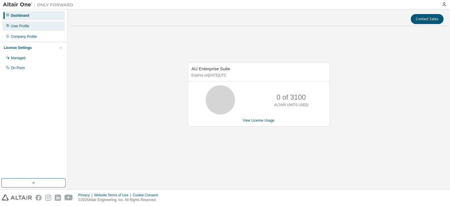
click at [52, 29] on div "User Profile" at bounding box center [33, 25] width 62 height 9
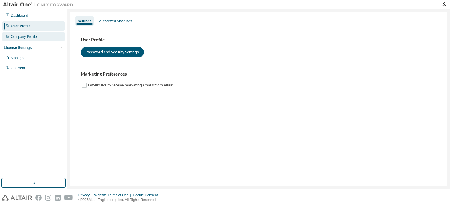
click at [45, 38] on div "Company Profile" at bounding box center [33, 36] width 62 height 9
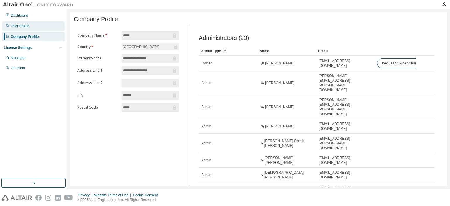
click at [44, 28] on div "User Profile" at bounding box center [33, 25] width 62 height 9
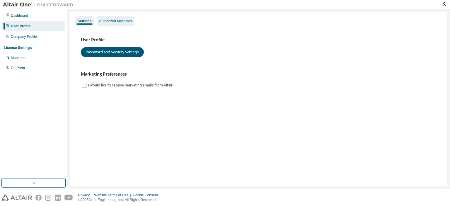
click at [101, 20] on div "Authorized Machines" at bounding box center [115, 21] width 33 height 5
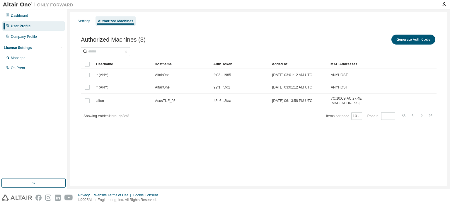
click at [41, 22] on div "User Profile" at bounding box center [33, 25] width 62 height 9
click at [41, 19] on div "Dashboard" at bounding box center [33, 15] width 62 height 9
